Goal: Information Seeking & Learning: Learn about a topic

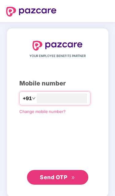
click at [75, 103] on input "number" at bounding box center [62, 98] width 50 height 10
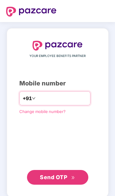
scroll to position [0, 2]
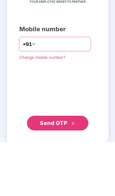
type input "**********"
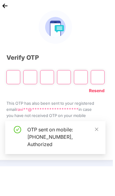
scroll to position [33, 0]
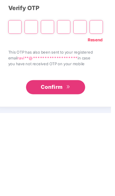
type input "*"
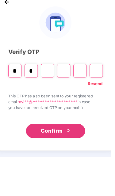
type input "*"
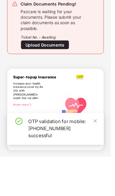
scroll to position [25, 0]
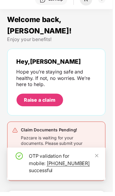
click at [100, 161] on icon "close" at bounding box center [98, 158] width 3 height 3
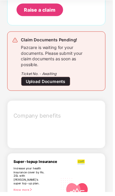
scroll to position [0, 0]
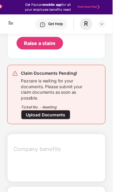
click at [89, 25] on div "R" at bounding box center [88, 24] width 13 height 12
click at [88, 26] on div "R" at bounding box center [88, 24] width 13 height 12
click at [12, 23] on img at bounding box center [10, 21] width 7 height 12
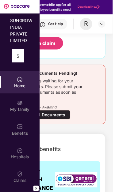
click at [21, 107] on img at bounding box center [20, 105] width 6 height 6
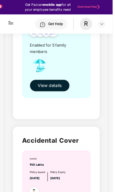
scroll to position [983, 0]
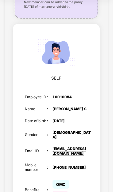
scroll to position [167, 0]
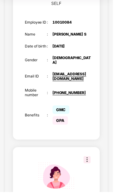
click at [89, 93] on div "[PHONE_NUMBER]" at bounding box center [73, 95] width 39 height 5
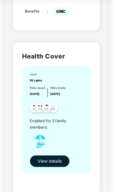
scroll to position [872, 0]
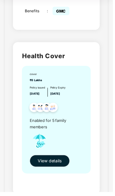
click at [59, 161] on span "View details" at bounding box center [51, 164] width 24 height 7
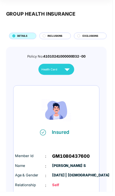
scroll to position [9, 0]
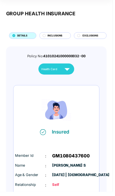
click at [67, 74] on img at bounding box center [68, 70] width 11 height 11
click at [65, 73] on img at bounding box center [68, 70] width 11 height 11
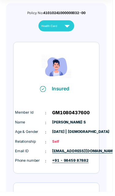
scroll to position [55, 0]
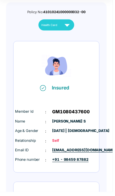
click at [64, 25] on img at bounding box center [68, 25] width 11 height 11
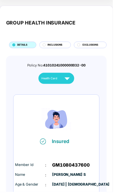
scroll to position [0, 0]
click at [49, 47] on span "INCLUSIONS" at bounding box center [56, 46] width 15 height 4
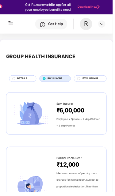
click at [91, 82] on div "EXCLUSIONS" at bounding box center [93, 80] width 24 height 5
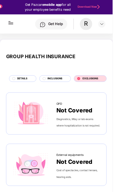
click at [55, 81] on span "INCLUSIONS" at bounding box center [56, 80] width 15 height 4
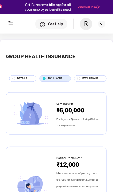
click at [22, 81] on span "DETAILS" at bounding box center [22, 80] width 10 height 4
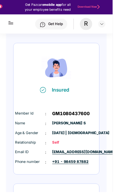
scroll to position [90, 0]
